Goal: Navigation & Orientation: Find specific page/section

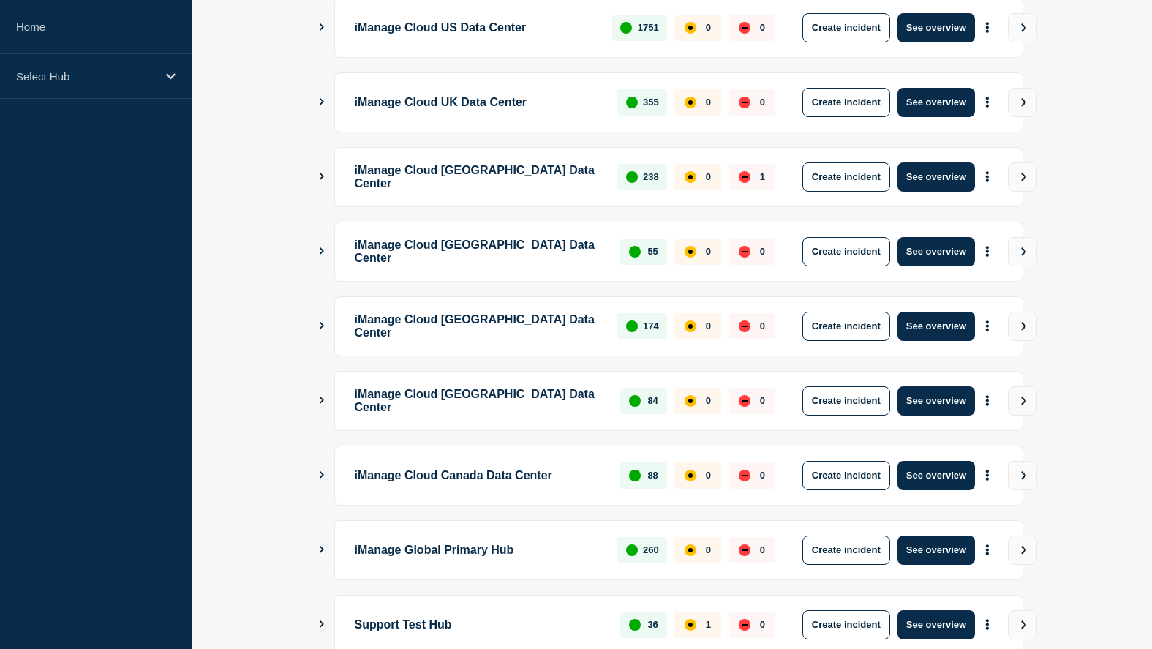
scroll to position [240, 0]
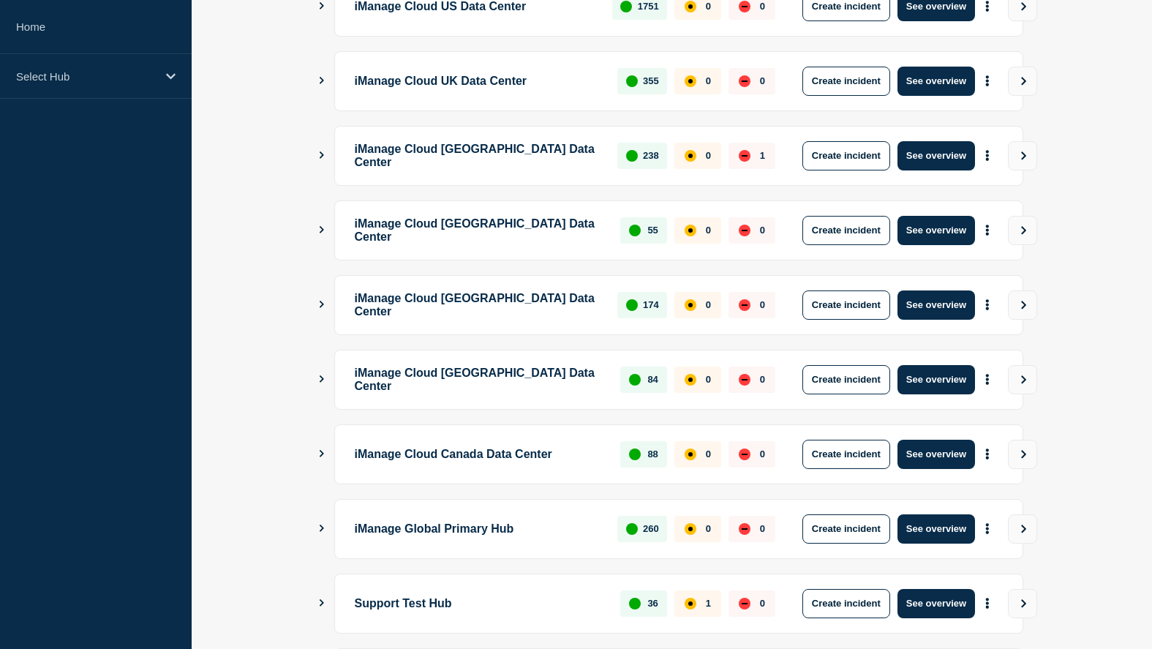
click at [334, 541] on div "iManage Global Primary Hub 260 0 0 Create incident See overview" at bounding box center [678, 529] width 689 height 60
click at [324, 532] on icon "Show Connected Hubs" at bounding box center [322, 528] width 10 height 7
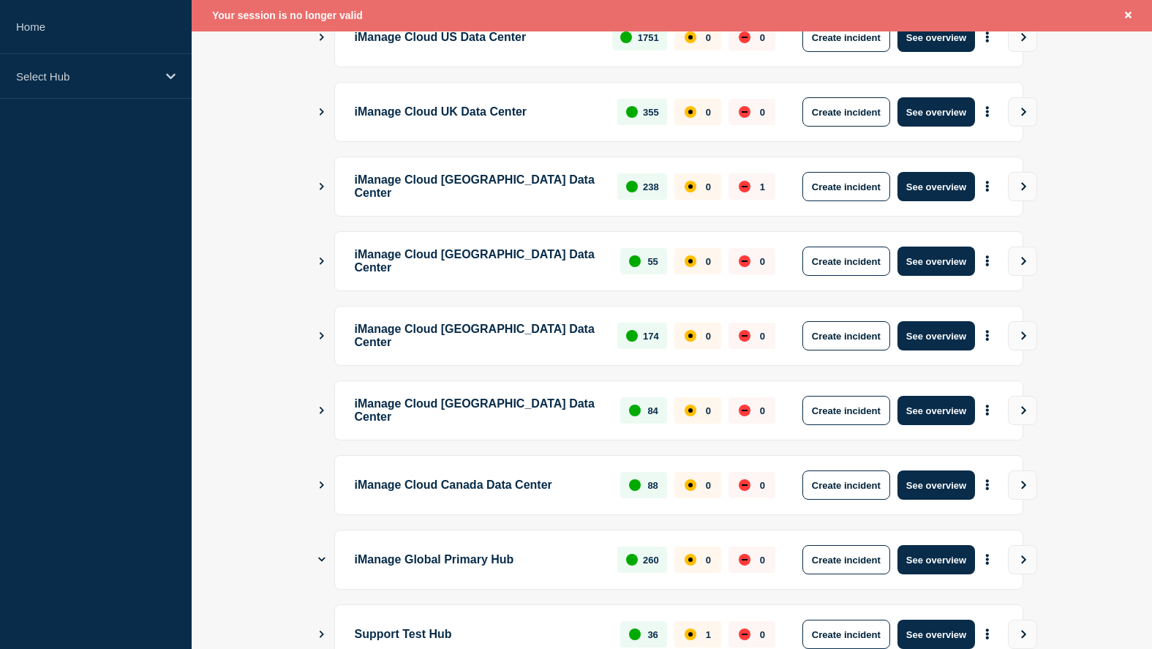
scroll to position [271, 0]
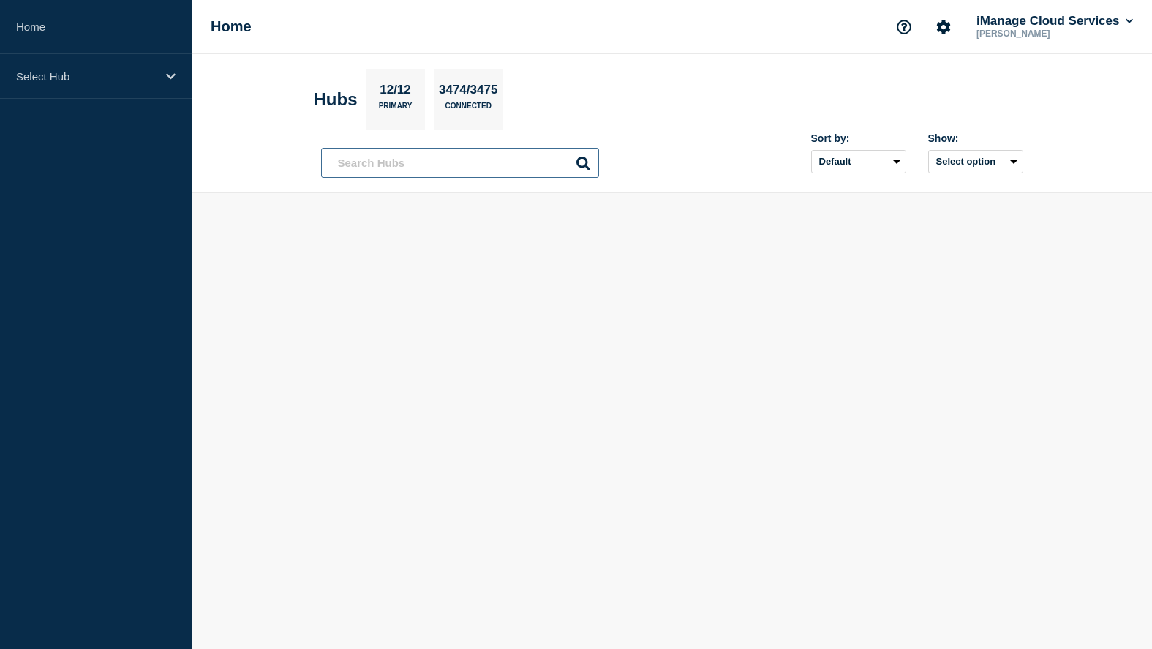
click at [497, 162] on input "text" at bounding box center [460, 163] width 278 height 30
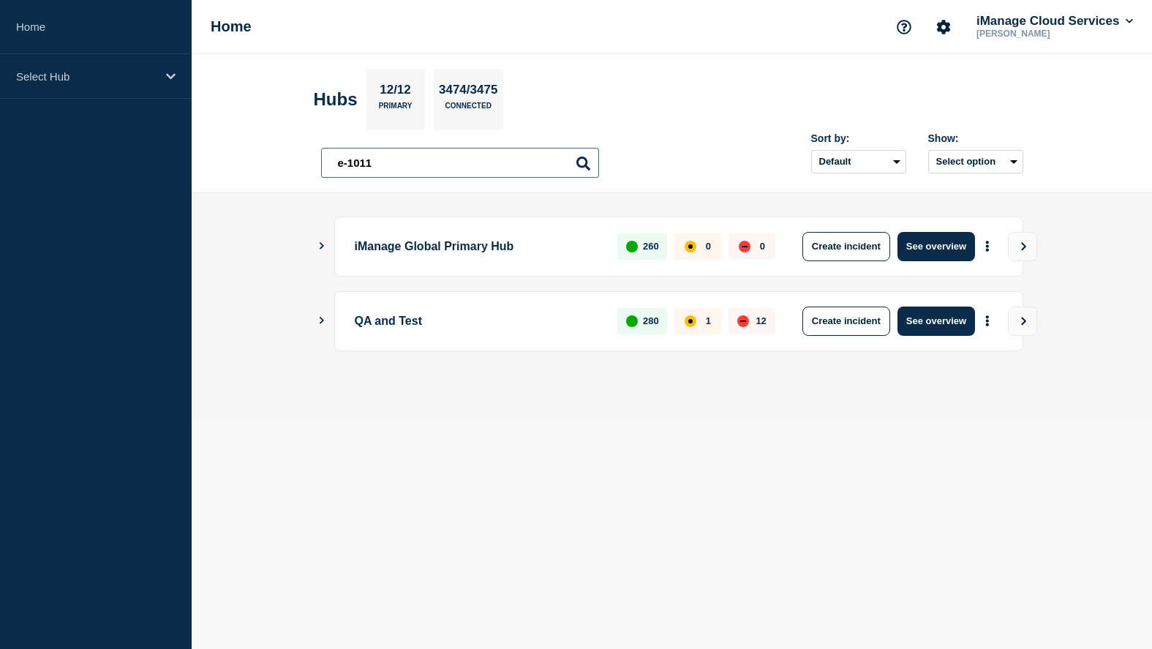
type input "e-1011"
click at [322, 248] on icon "Show Connected Hubs" at bounding box center [322, 245] width 10 height 7
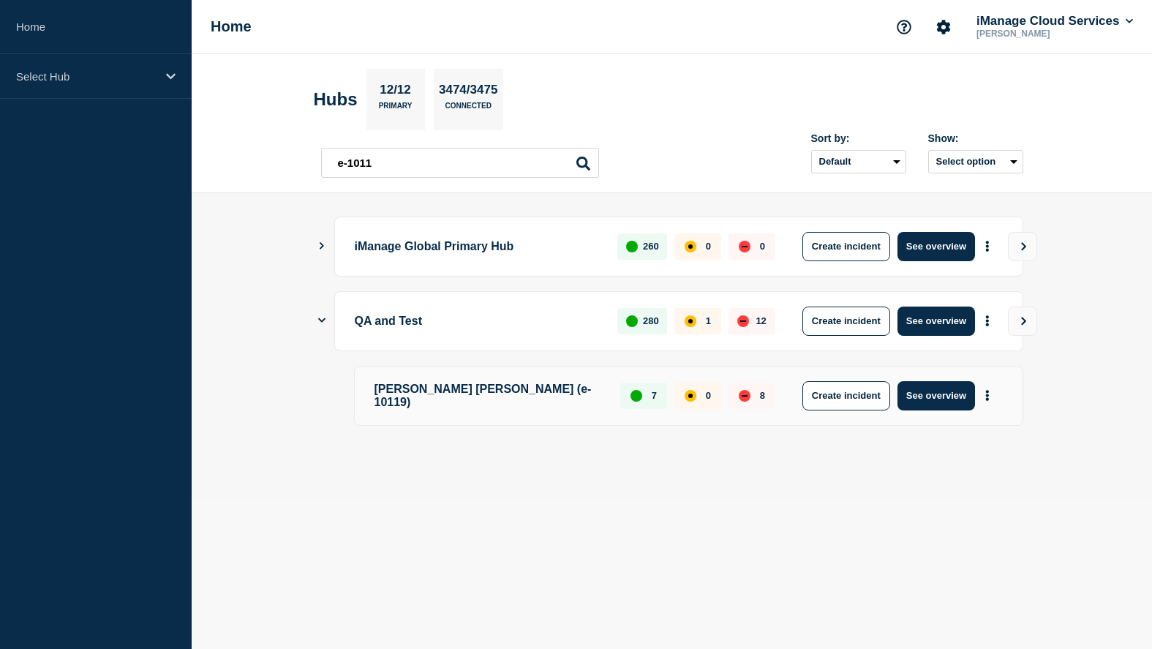
click at [324, 247] on icon "Show Connected Hubs" at bounding box center [322, 245] width 10 height 7
click at [321, 241] on icon "Show Connected Hubs" at bounding box center [321, 246] width 7 height 10
click at [321, 241] on button "Show Connected Hubs" at bounding box center [321, 246] width 7 height 11
click at [915, 249] on button "See overview" at bounding box center [937, 246] width 78 height 29
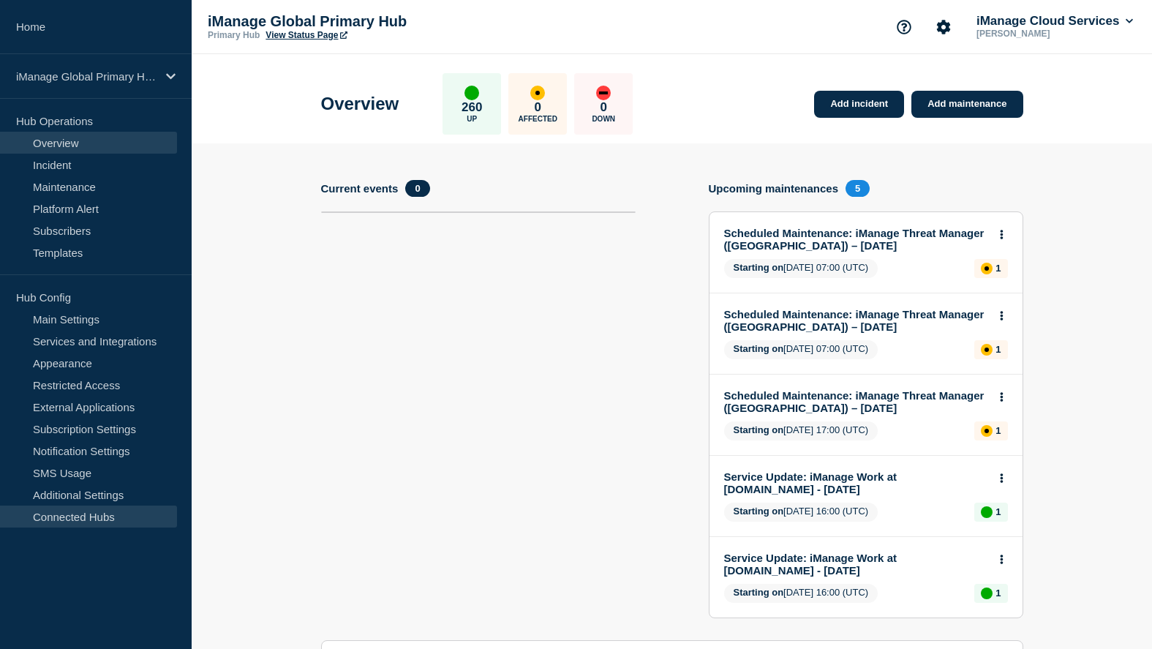
click at [123, 519] on link "Connected Hubs" at bounding box center [88, 517] width 177 height 22
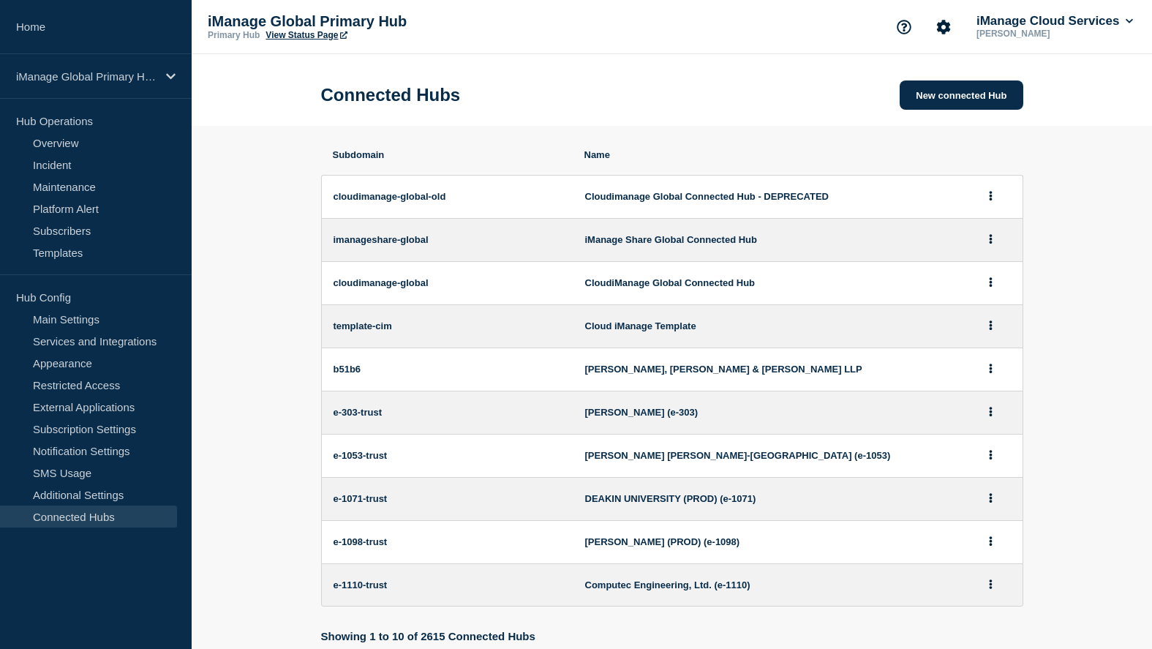
click at [372, 418] on span "e-303-trust" at bounding box center [451, 412] width 234 height 11
click at [992, 459] on icon at bounding box center [991, 455] width 4 height 10
click at [989, 503] on button "View" at bounding box center [986, 505] width 21 height 11
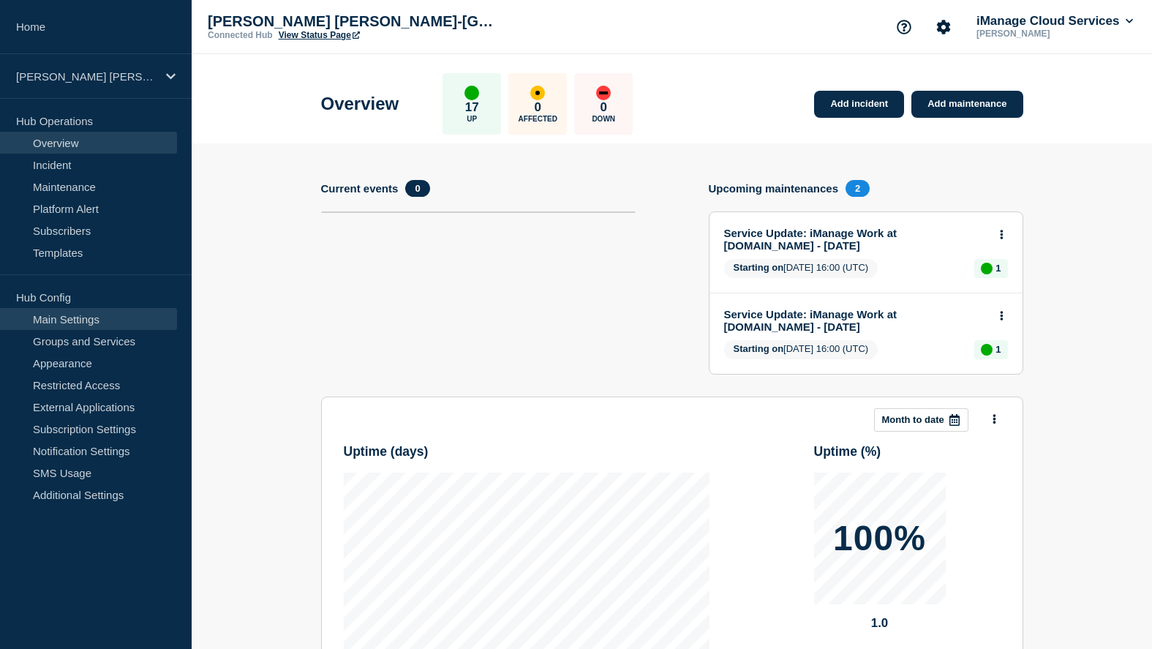
click at [91, 325] on link "Main Settings" at bounding box center [88, 319] width 177 height 22
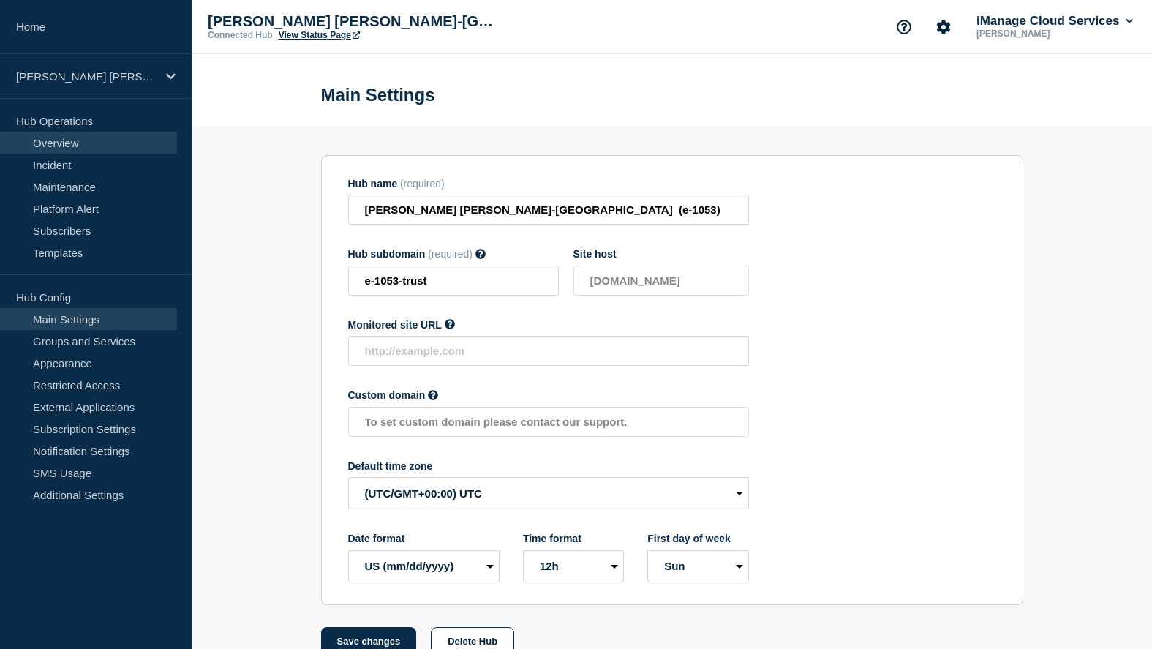
click at [110, 141] on link "Overview" at bounding box center [88, 143] width 177 height 22
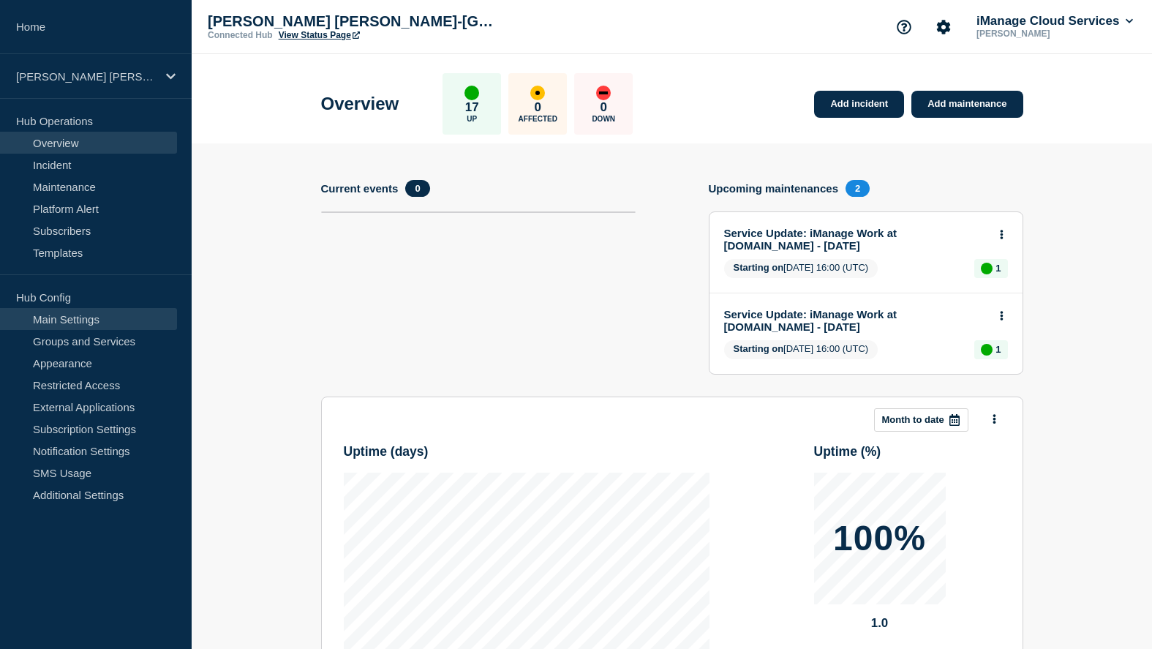
click at [100, 325] on link "Main Settings" at bounding box center [88, 319] width 177 height 22
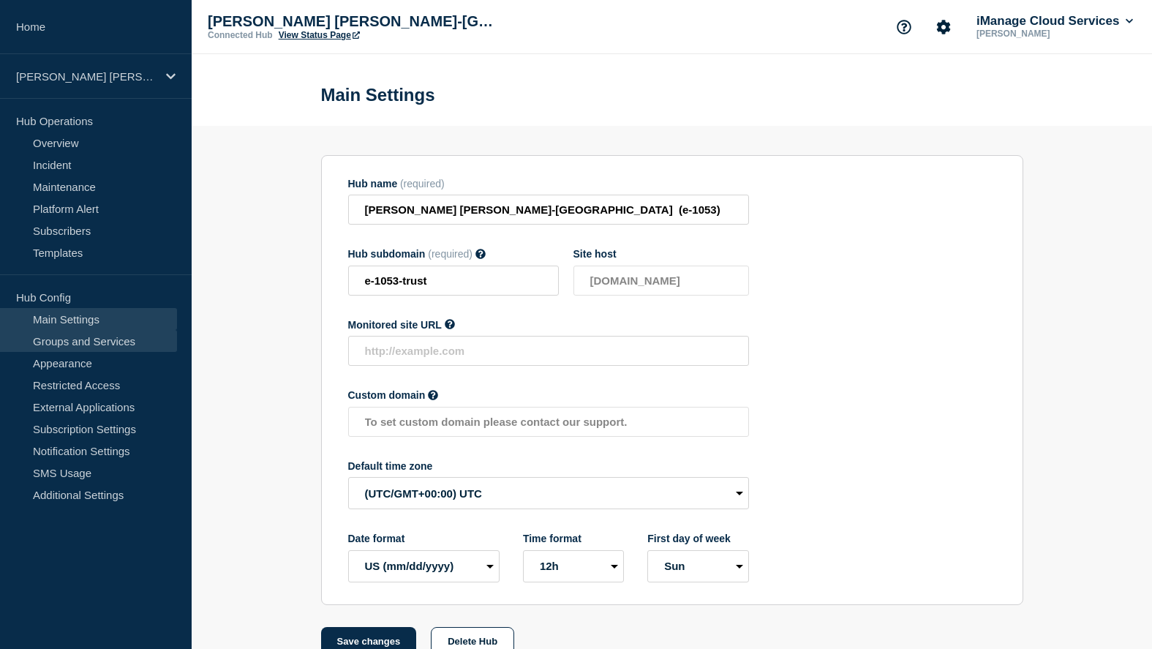
click at [107, 341] on link "Groups and Services" at bounding box center [88, 341] width 177 height 22
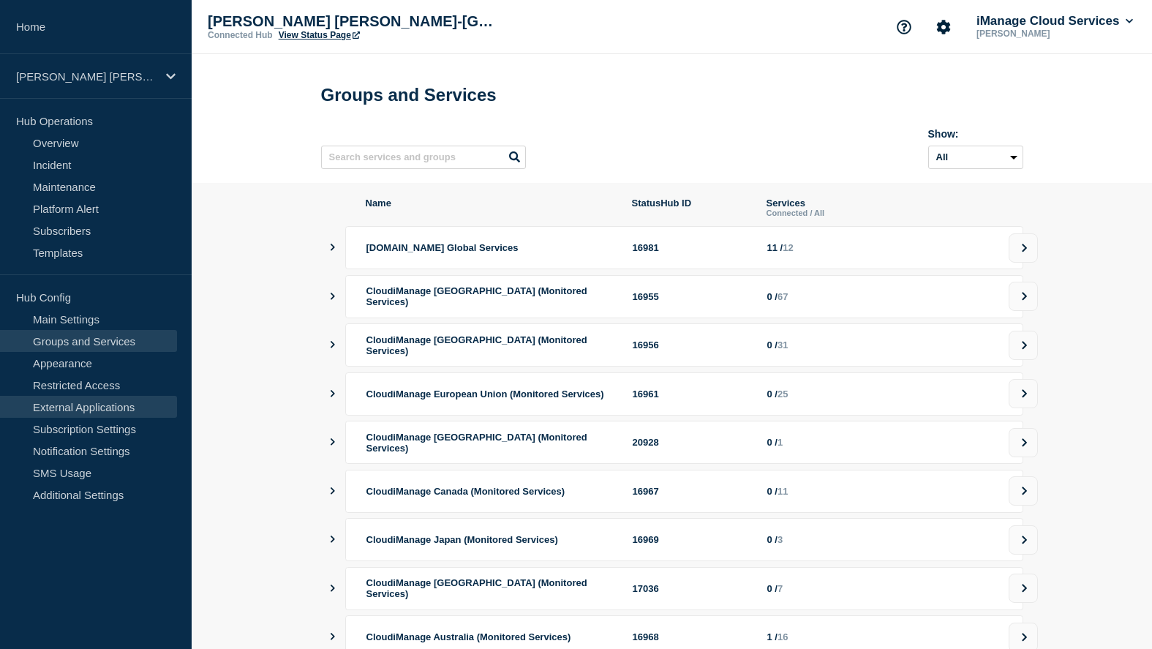
click at [107, 410] on link "External Applications" at bounding box center [88, 407] width 177 height 22
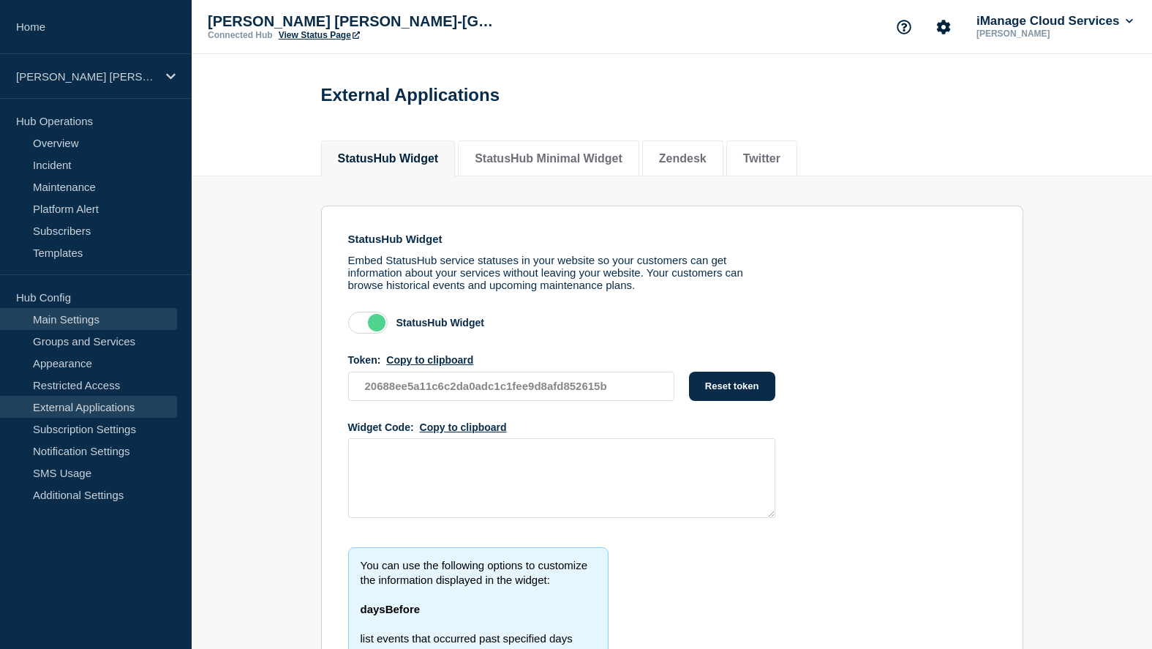
click at [105, 327] on link "Main Settings" at bounding box center [88, 319] width 177 height 22
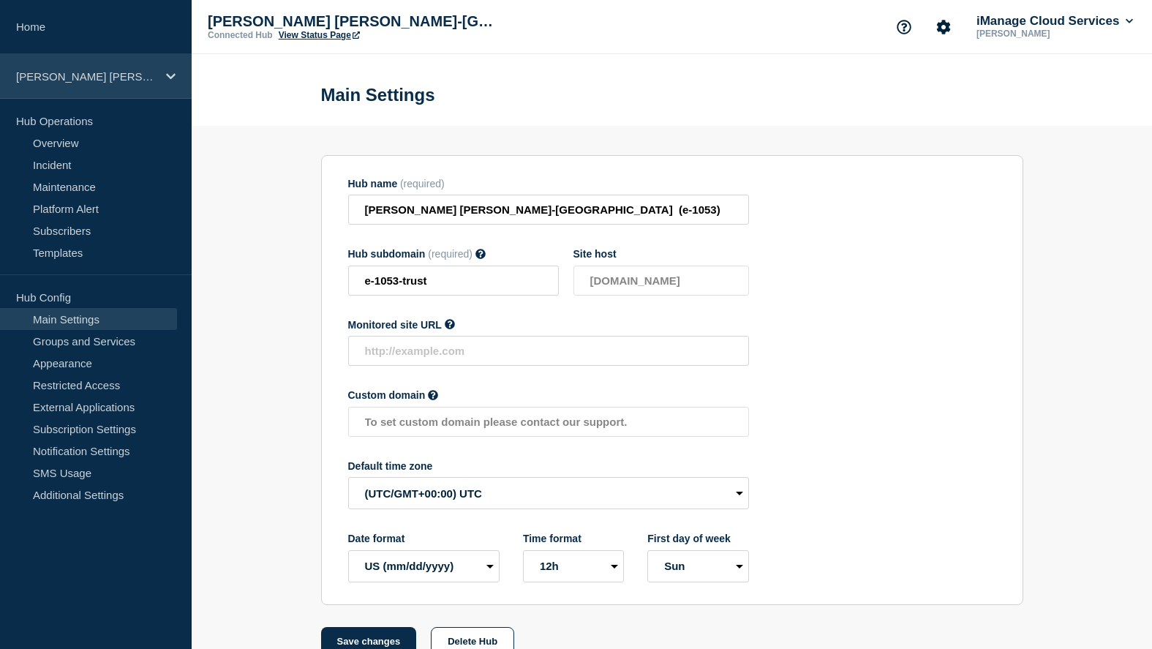
click at [106, 86] on div "[PERSON_NAME] [PERSON_NAME]-[GEOGRAPHIC_DATA] (e-1053)" at bounding box center [96, 76] width 192 height 45
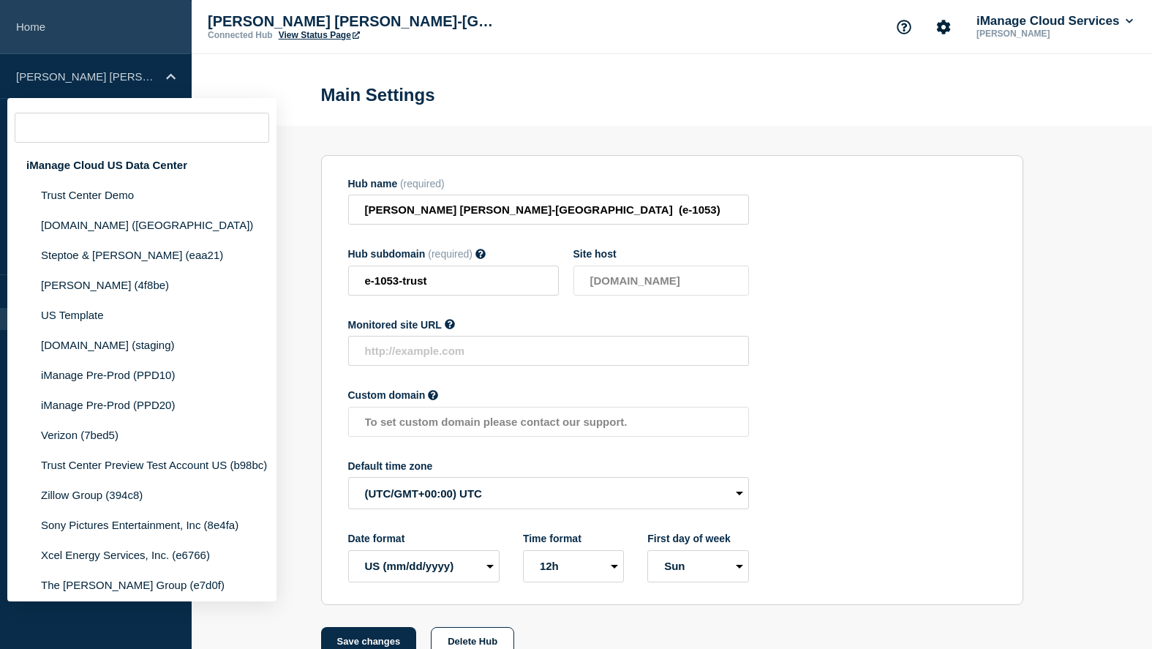
click at [94, 44] on link "Home" at bounding box center [96, 27] width 192 height 54
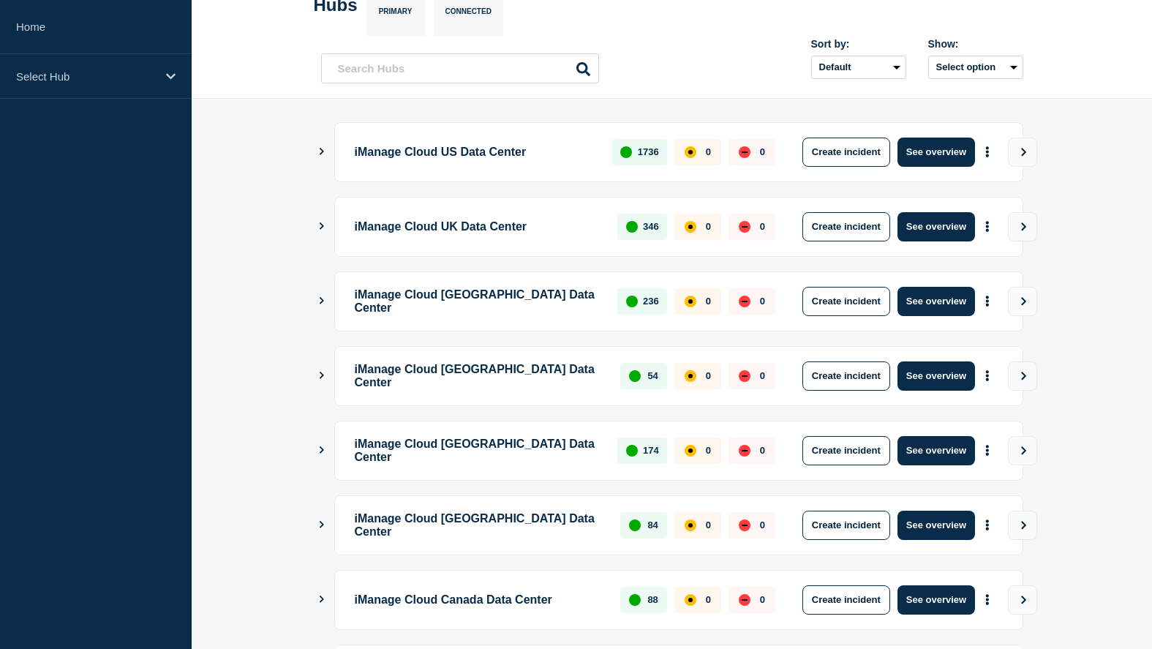
scroll to position [309, 0]
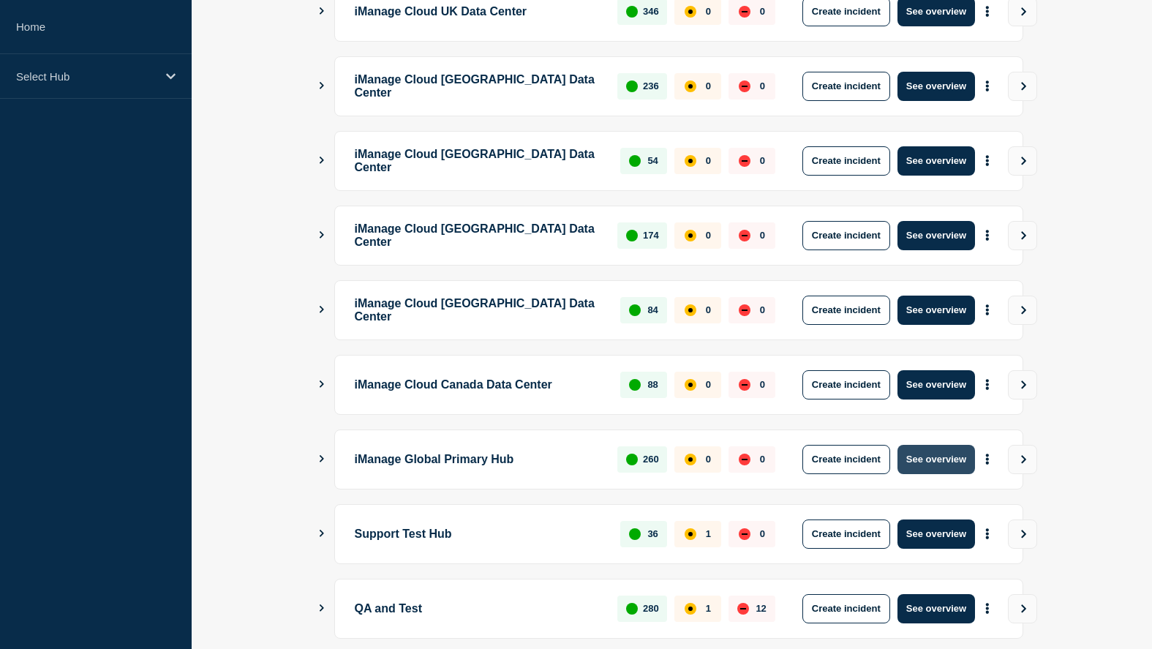
click at [919, 456] on button "See overview" at bounding box center [937, 459] width 78 height 29
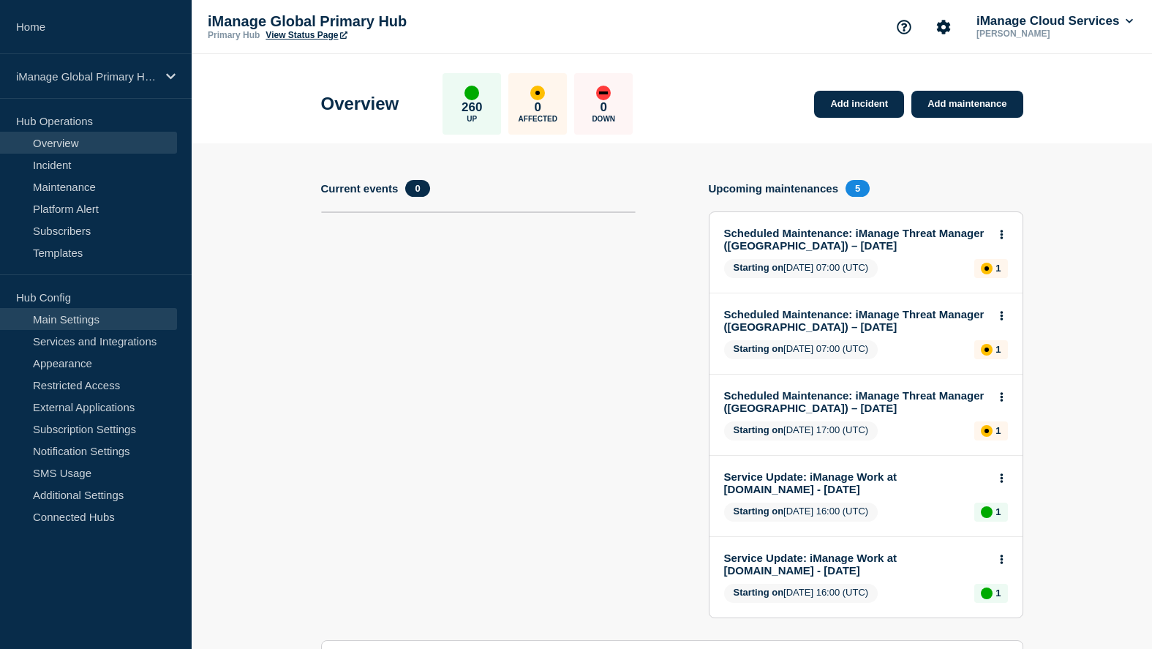
click at [99, 317] on link "Main Settings" at bounding box center [88, 319] width 177 height 22
